Goal: Information Seeking & Learning: Check status

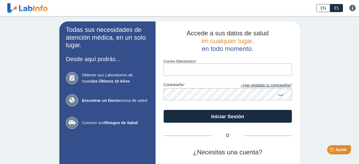
type input "afloresquestell@gmail.com"
click at [164, 110] on button "Iniciar Sesión" at bounding box center [228, 116] width 128 height 13
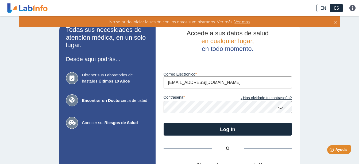
click at [53, 105] on div "Todas sus necesidades de atención médica, en un solo lugar. Desde aquí podrás..…" at bounding box center [179, 118] width 359 height 205
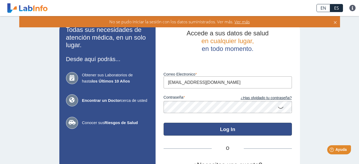
click at [237, 132] on button "Log In" at bounding box center [228, 128] width 128 height 13
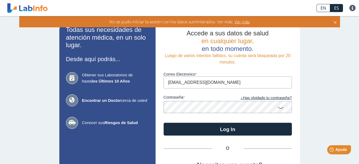
click at [115, 108] on app-login "Todas sus necesidades de atención médica, en un solo lugar. Desde aquí podrás..…" at bounding box center [179, 118] width 241 height 194
click at [279, 109] on icon at bounding box center [281, 107] width 6 height 10
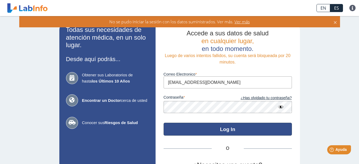
click at [228, 128] on button "Log In" at bounding box center [228, 128] width 128 height 13
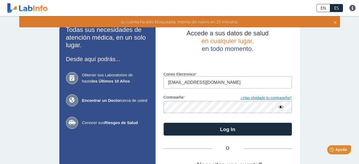
click at [249, 96] on link "¿Has olvidado tu contraseña?" at bounding box center [260, 98] width 64 height 6
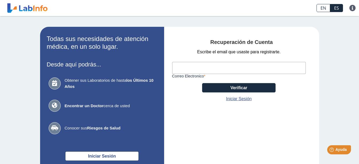
click at [205, 70] on input "Correo Electronico" at bounding box center [239, 68] width 134 height 12
type input "afloresquestell@gmail.com"
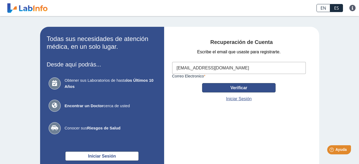
click at [246, 90] on button "Verificar" at bounding box center [239, 87] width 74 height 9
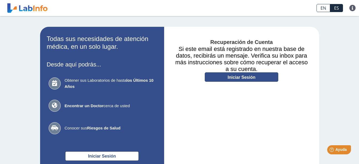
click at [239, 79] on link "Iniciar Sesión" at bounding box center [242, 76] width 74 height 9
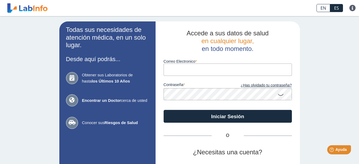
click at [184, 67] on input "Correo Electronico" at bounding box center [228, 69] width 128 height 12
type input "afloresquestell@gmail.com"
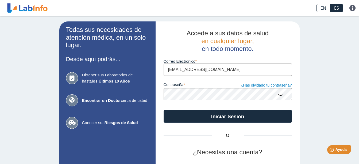
click at [264, 86] on link "¿Has olvidado tu contraseña?" at bounding box center [260, 85] width 64 height 6
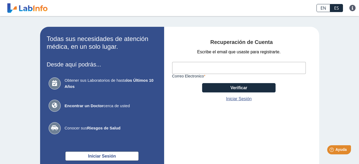
click at [197, 66] on input "Correo Electronico" at bounding box center [239, 68] width 134 height 12
type input "afloresquestell@gmail.com"
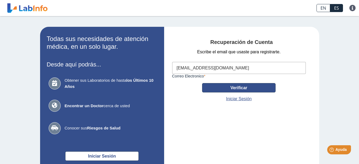
click at [231, 89] on button "Verificar" at bounding box center [239, 87] width 74 height 9
click at [239, 87] on button "Verificar" at bounding box center [239, 87] width 74 height 9
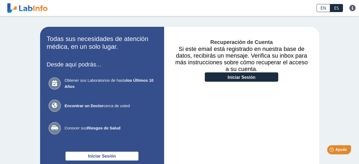
click at [234, 114] on div "Recuperación de Cuenta Si este email está registrado en nuestra base de datos, …" at bounding box center [241, 114] width 155 height 174
click at [222, 77] on link "Iniciar Sesión" at bounding box center [242, 76] width 74 height 9
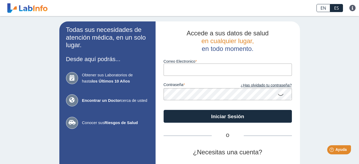
click at [197, 70] on input "Correo Electronico" at bounding box center [228, 69] width 128 height 12
type input "[EMAIL_ADDRESS][DOMAIN_NAME]"
click at [278, 95] on icon at bounding box center [281, 94] width 6 height 10
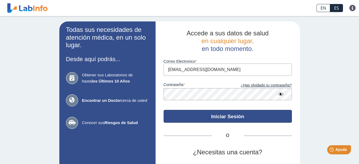
click at [226, 116] on button "Iniciar Sesión" at bounding box center [228, 116] width 128 height 13
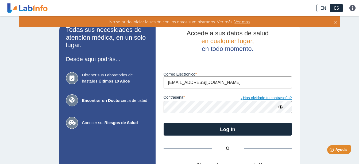
click at [273, 98] on link "¿Has olvidado tu contraseña?" at bounding box center [260, 98] width 64 height 6
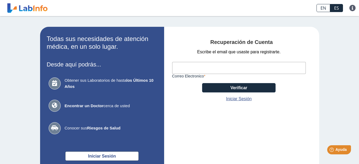
click at [229, 68] on input "Correo Electronico" at bounding box center [239, 68] width 134 height 12
type input "[EMAIL_ADDRESS][DOMAIN_NAME]"
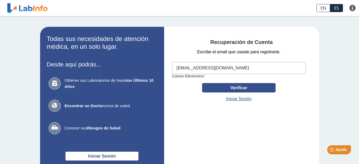
click at [244, 90] on button "Verificar" at bounding box center [239, 87] width 74 height 9
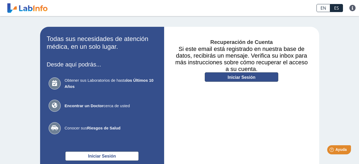
click at [245, 80] on link "Iniciar Sesión" at bounding box center [242, 76] width 74 height 9
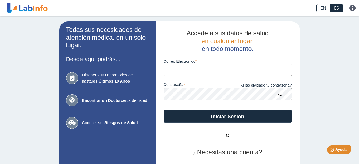
click at [198, 66] on input "Correo Electronico" at bounding box center [228, 69] width 128 height 12
type input "[EMAIL_ADDRESS][DOMAIN_NAME]"
click at [164, 110] on button "Iniciar Sesión" at bounding box center [228, 116] width 128 height 13
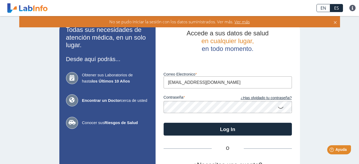
click at [100, 110] on app-login "Todas sus necesidades de atención médica, en un solo lugar. Desde aquí podrás..…" at bounding box center [179, 118] width 241 height 194
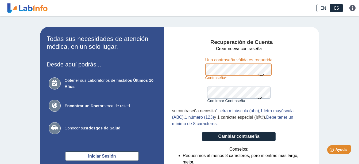
click at [257, 99] on icon at bounding box center [259, 97] width 6 height 10
click at [205, 82] on form "Crear nueva contraseña Contraseña Una contraseña válida es requerida Confirmar …" at bounding box center [239, 122] width 134 height 155
click at [210, 86] on div "Confirmar Contraseña Por favor confirma su contraseña" at bounding box center [238, 91] width 63 height 23
click at [237, 59] on div "Una contraseña válida es requerida" at bounding box center [238, 60] width 67 height 7
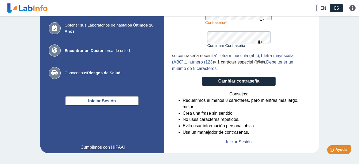
scroll to position [47, 0]
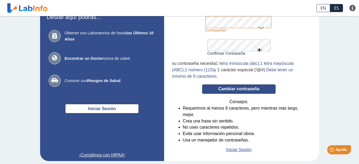
click at [240, 89] on button "Cambiar contraseña" at bounding box center [239, 88] width 74 height 9
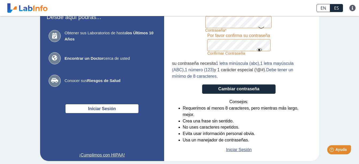
click at [194, 44] on form "Crear nueva contraseña Contraseña Una contraseña válida es requerida Confirmar …" at bounding box center [239, 75] width 134 height 155
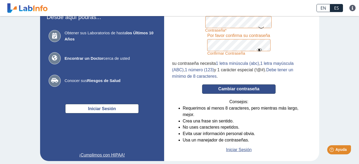
click at [241, 89] on button "Cambiar contraseña" at bounding box center [239, 88] width 74 height 9
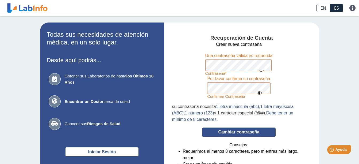
scroll to position [0, 0]
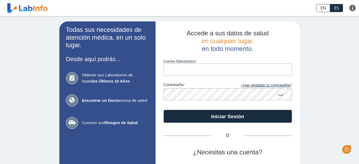
click at [202, 70] on input "Correo Electronico" at bounding box center [228, 69] width 128 height 12
type input "[EMAIL_ADDRESS][DOMAIN_NAME]"
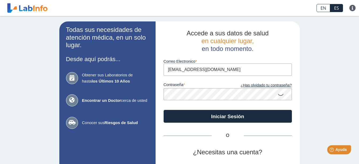
click at [67, 81] on app-login "Todas sus necesidades de atención médica, en un solo lugar. Desde aquí podrás..…" at bounding box center [179, 111] width 241 height 181
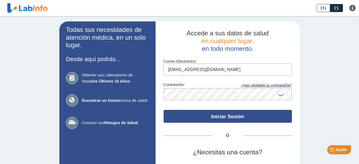
click at [227, 112] on button "Iniciar Sesión" at bounding box center [228, 116] width 128 height 13
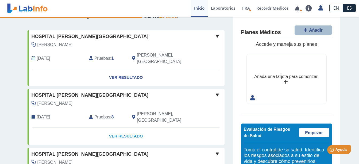
scroll to position [18, 0]
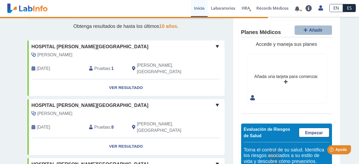
click at [125, 80] on link "Ver Resultado" at bounding box center [126, 87] width 197 height 17
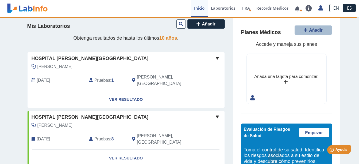
scroll to position [0, 0]
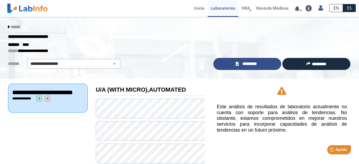
click at [253, 62] on span "*********" at bounding box center [249, 64] width 18 height 6
